Goal: Task Accomplishment & Management: Complete application form

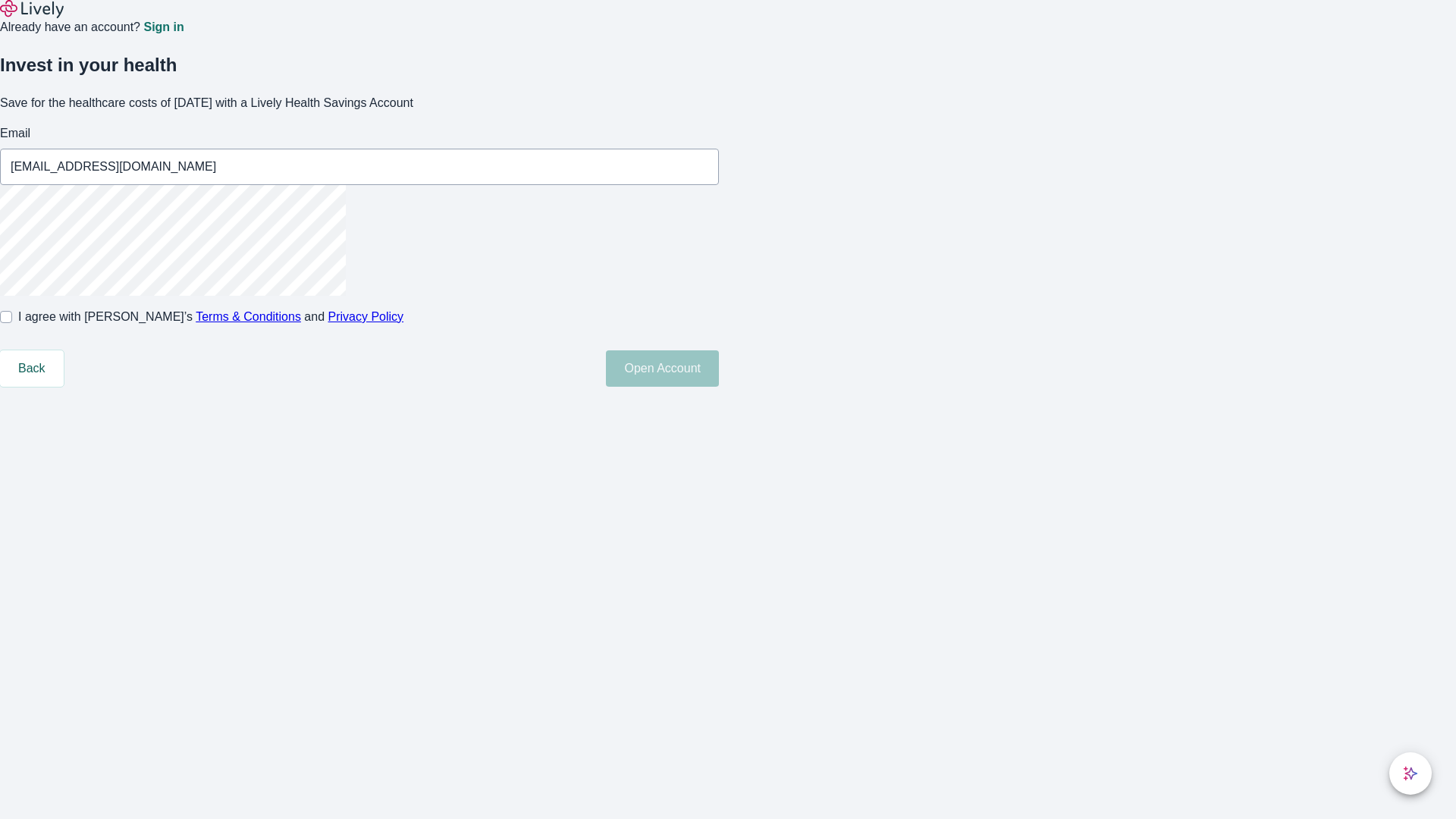
click at [12, 323] on input "I agree with Lively’s Terms & Conditions and Privacy Policy" at bounding box center [6, 316] width 12 height 12
checkbox input "true"
click at [719, 387] on button "Open Account" at bounding box center [663, 368] width 113 height 37
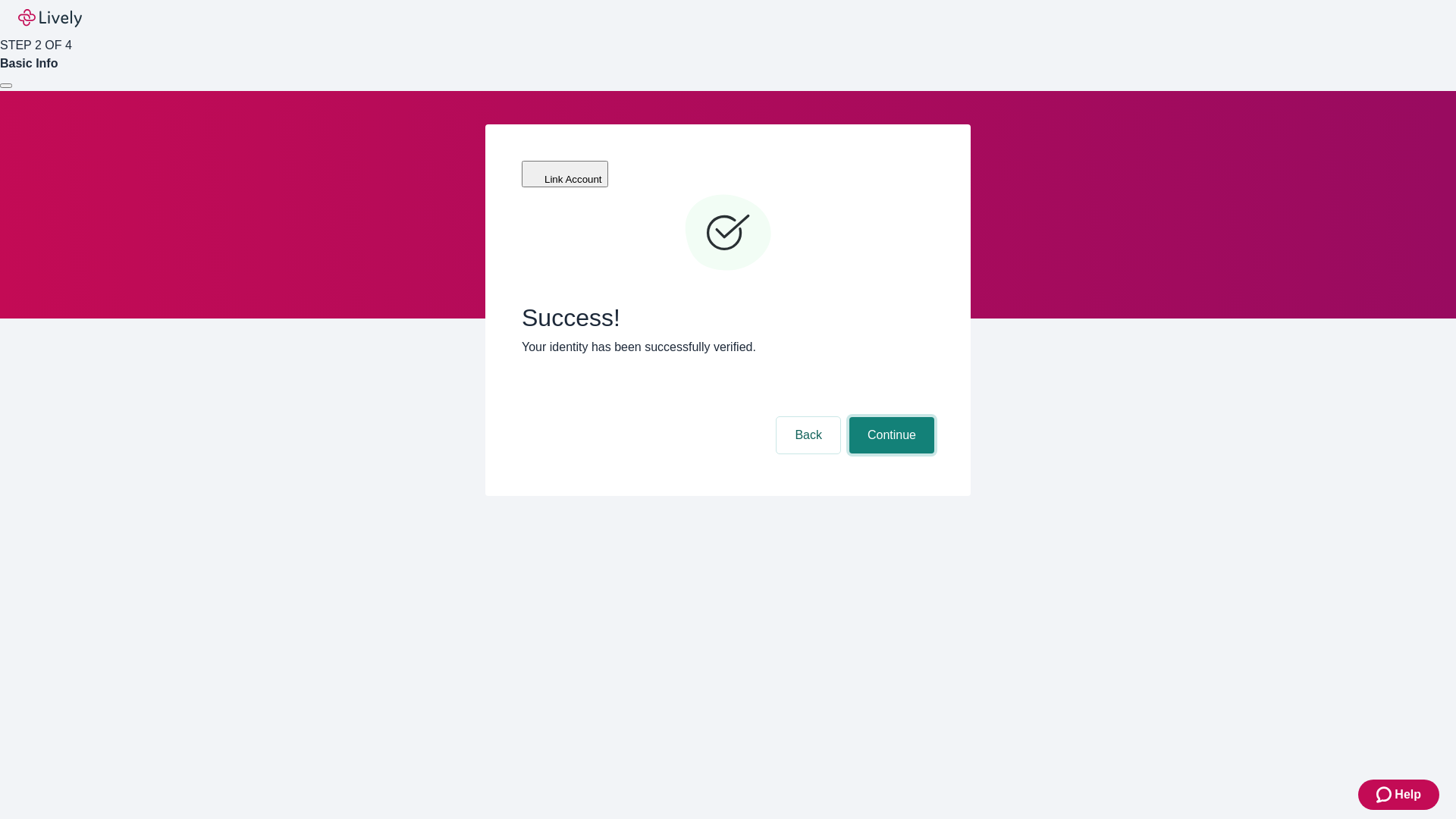
click at [890, 417] on button "Continue" at bounding box center [891, 435] width 85 height 37
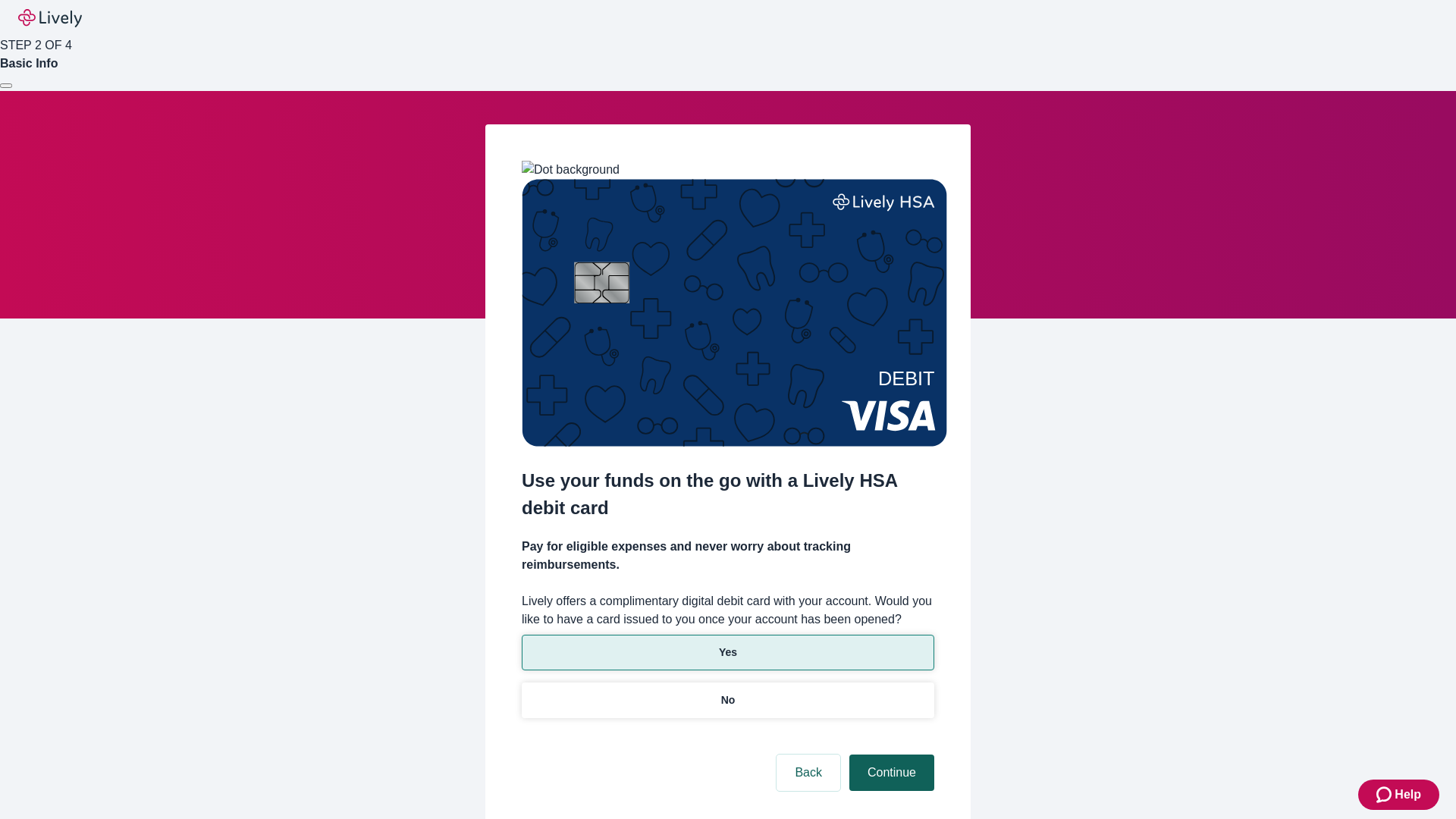
click at [728, 645] on p "Yes" at bounding box center [728, 653] width 18 height 16
click at [890, 754] on button "Continue" at bounding box center [891, 772] width 85 height 37
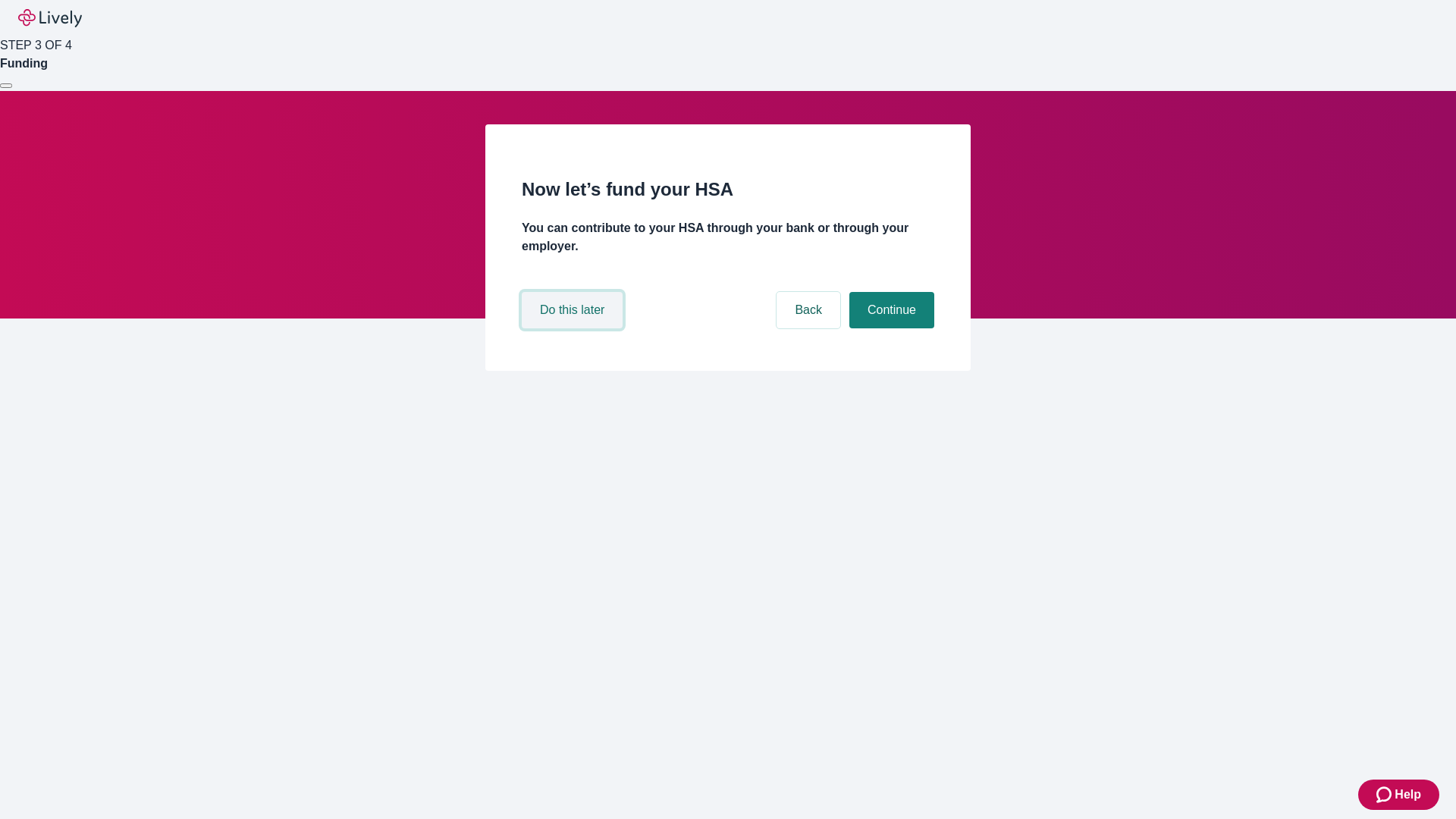
click at [574, 328] on button "Do this later" at bounding box center [571, 309] width 101 height 37
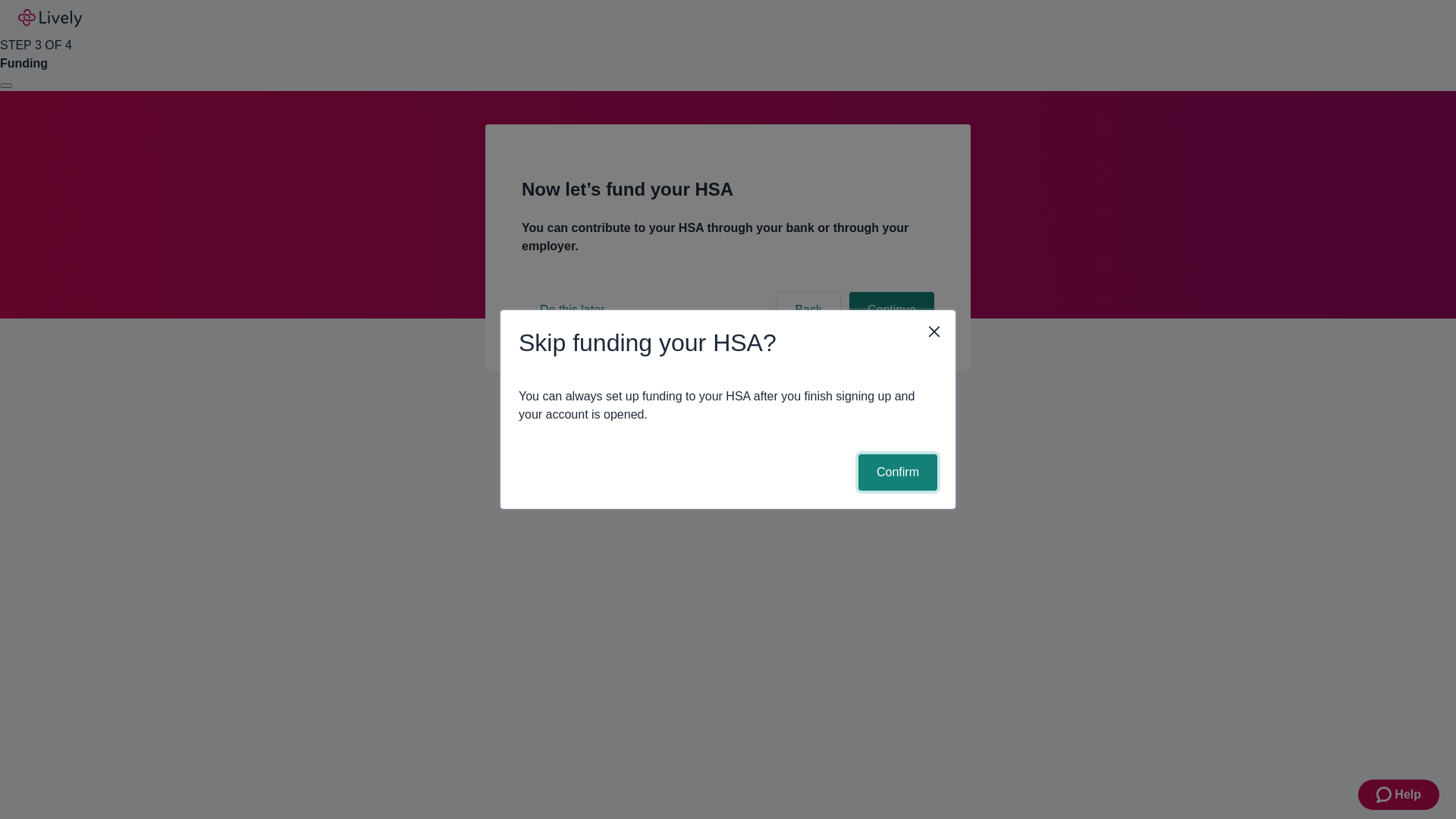
click at [896, 473] on button "Confirm" at bounding box center [897, 472] width 79 height 37
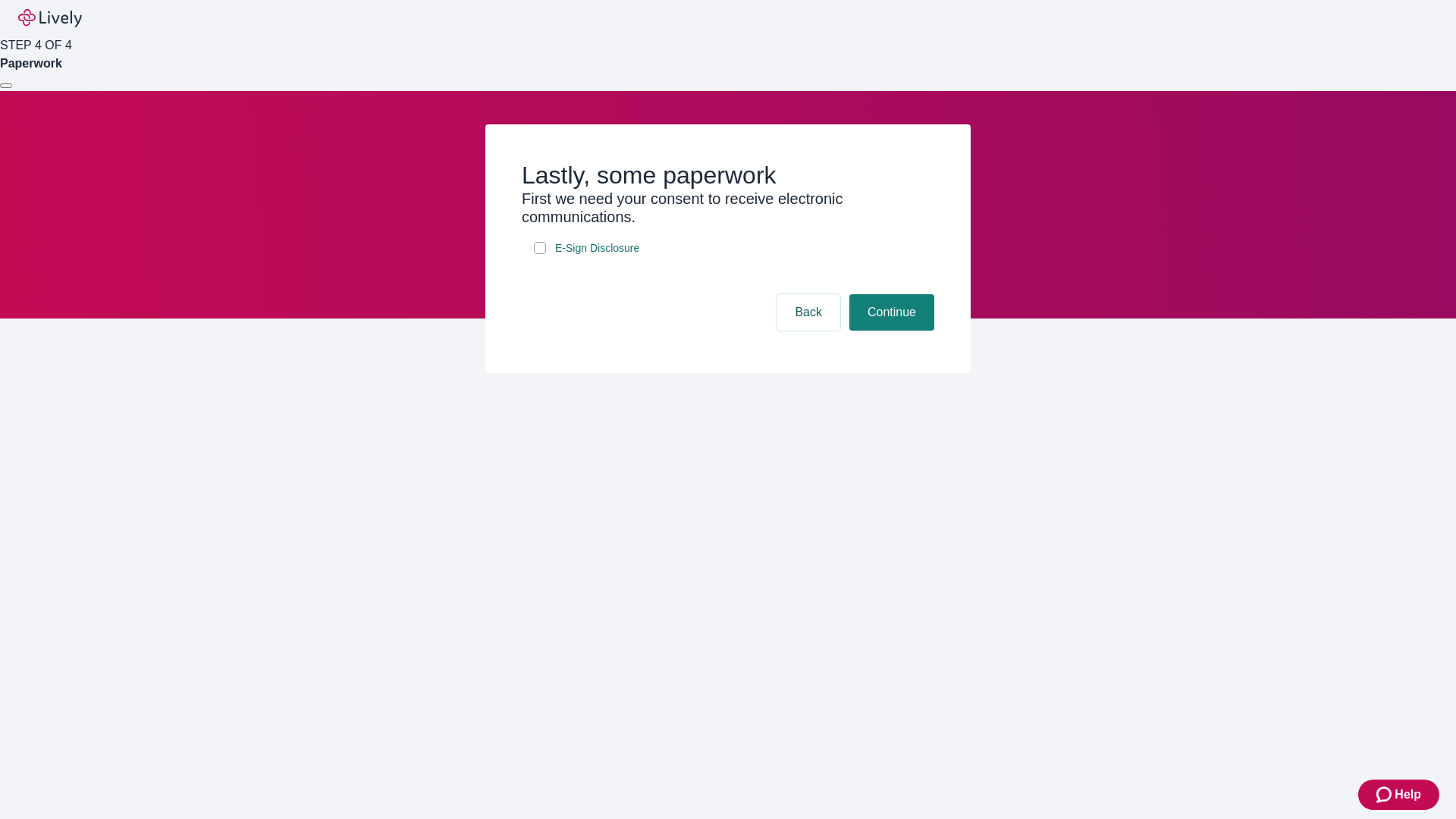
click at [539, 254] on input "E-Sign Disclosure" at bounding box center [539, 248] width 12 height 12
checkbox input "true"
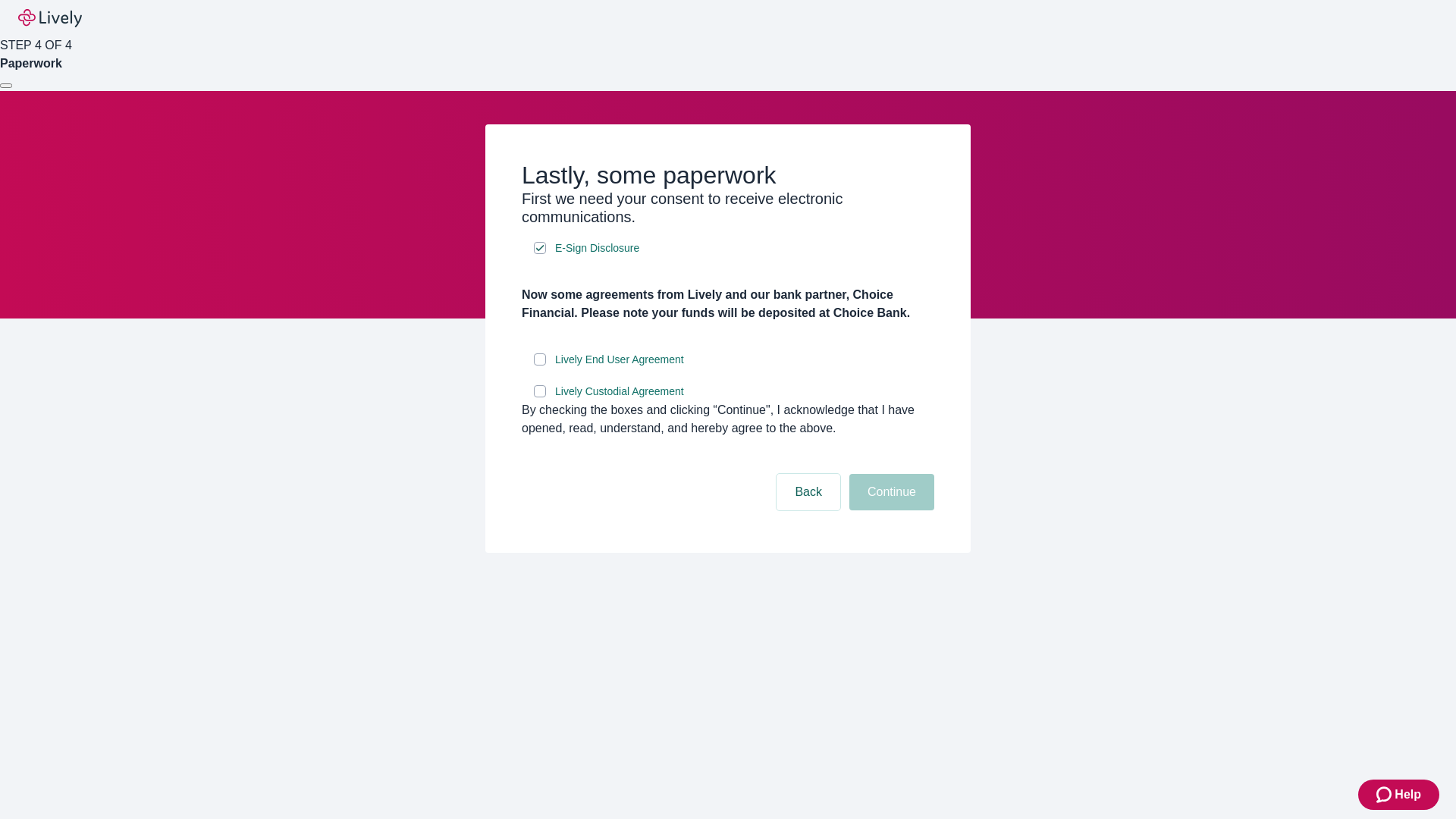
click at [539, 365] on input "Lively End User Agreement" at bounding box center [539, 359] width 12 height 12
checkbox input "true"
click at [539, 397] on input "Lively Custodial Agreement" at bounding box center [539, 391] width 12 height 12
checkbox input "true"
click at [890, 511] on button "Continue" at bounding box center [891, 492] width 85 height 37
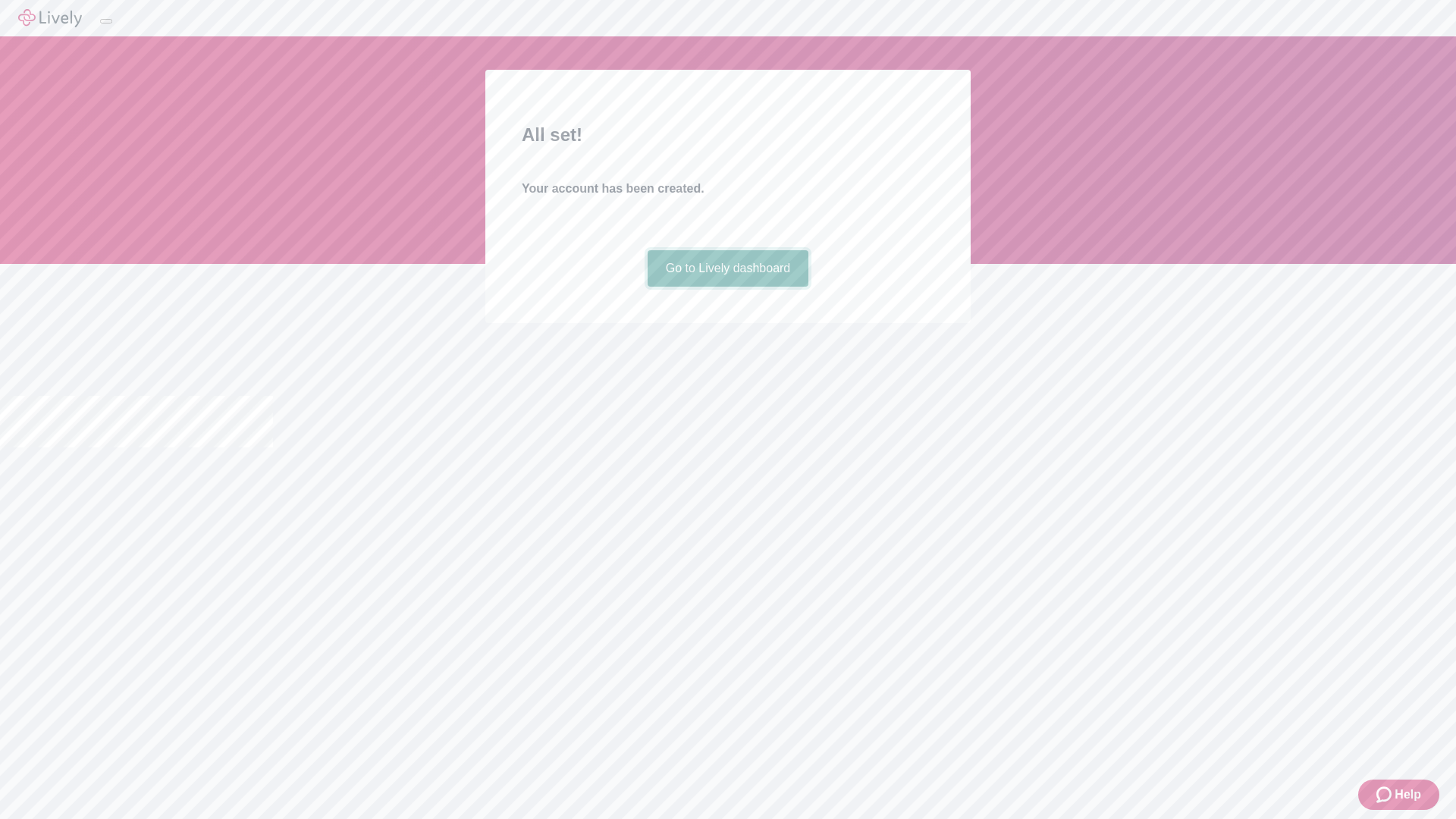
click at [728, 287] on link "Go to Lively dashboard" at bounding box center [728, 268] width 161 height 37
